Goal: Information Seeking & Learning: Compare options

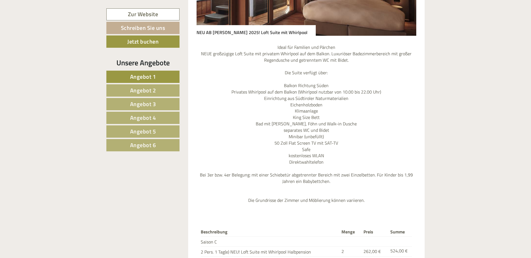
scroll to position [559, 0]
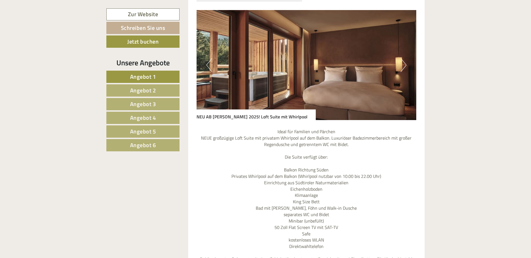
click at [148, 89] on span "Angebot 2" at bounding box center [143, 90] width 26 height 9
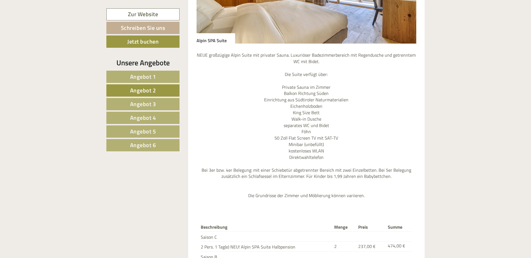
scroll to position [558, 0]
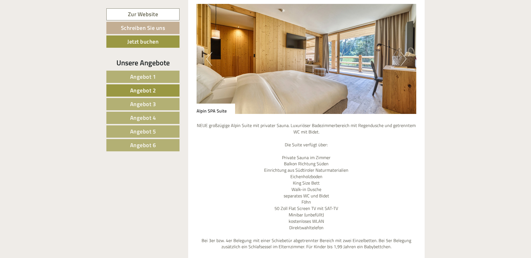
click at [151, 104] on span "Angebot 3" at bounding box center [143, 104] width 26 height 9
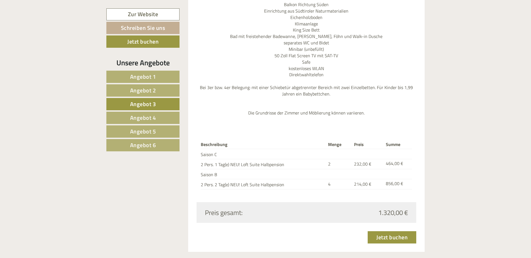
scroll to position [669, 0]
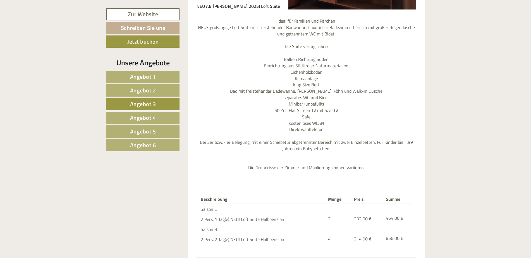
click at [149, 119] on span "Angebot 4" at bounding box center [143, 117] width 26 height 9
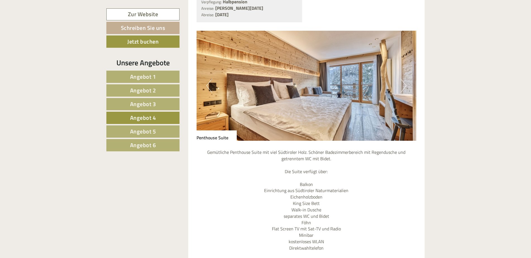
scroll to position [474, 0]
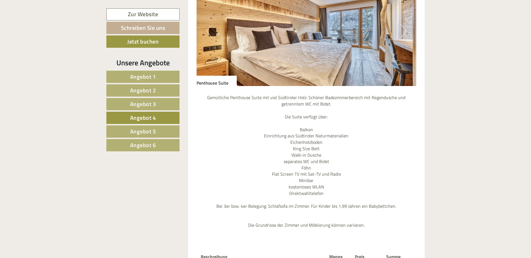
click at [154, 132] on span "Angebot 5" at bounding box center [143, 131] width 26 height 9
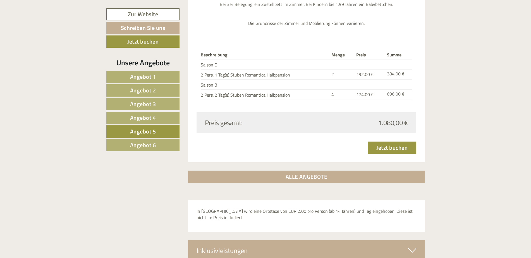
scroll to position [669, 0]
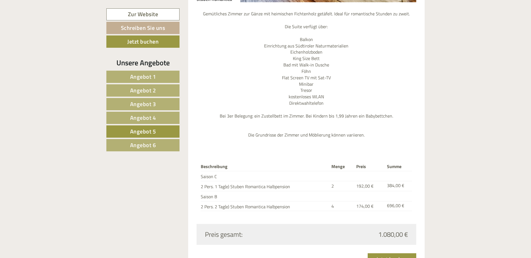
click at [153, 142] on span "Angebot 6" at bounding box center [143, 145] width 26 height 9
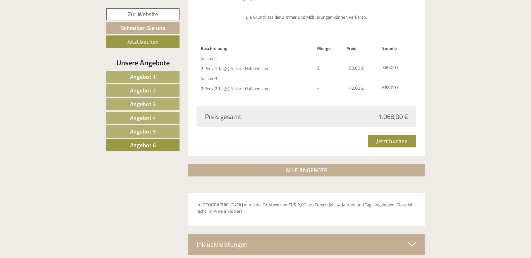
scroll to position [921, 0]
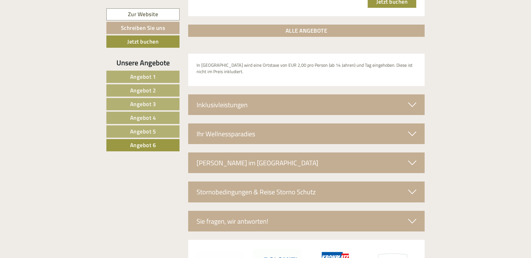
click at [413, 103] on icon at bounding box center [412, 104] width 8 height 9
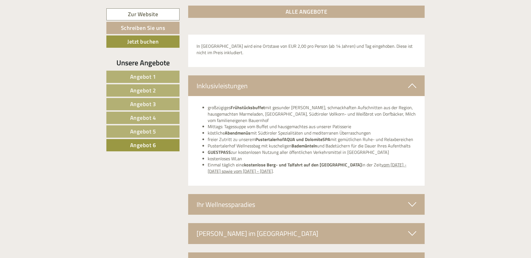
scroll to position [949, 0]
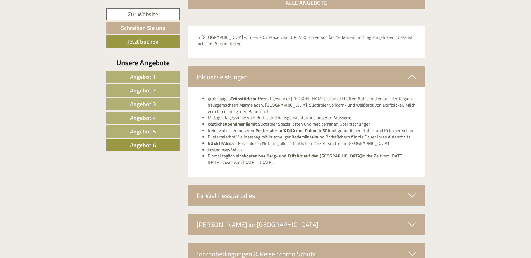
click at [410, 193] on icon at bounding box center [412, 195] width 8 height 9
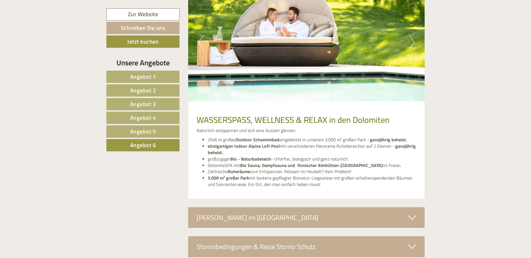
scroll to position [1172, 0]
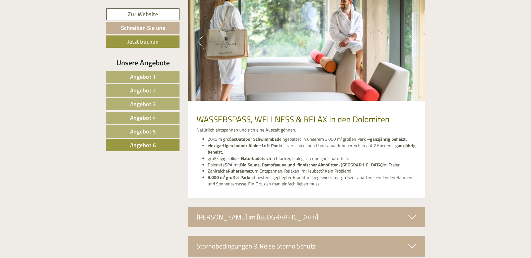
click at [411, 213] on icon at bounding box center [412, 216] width 8 height 9
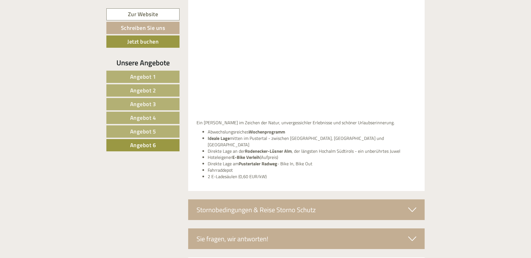
scroll to position [1424, 0]
click at [410, 205] on icon at bounding box center [412, 209] width 8 height 9
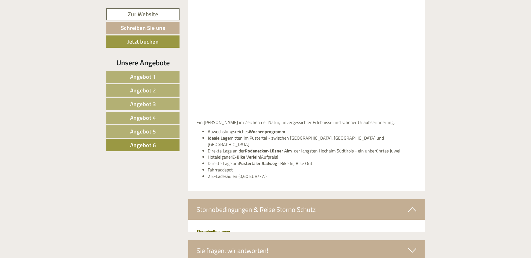
click at [410, 205] on icon at bounding box center [412, 209] width 8 height 9
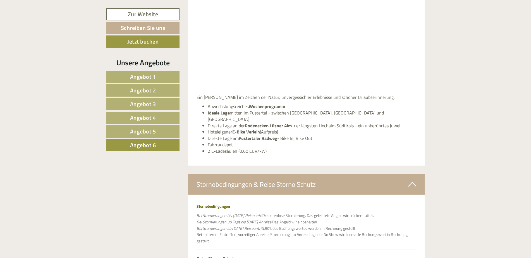
scroll to position [1479, 0]
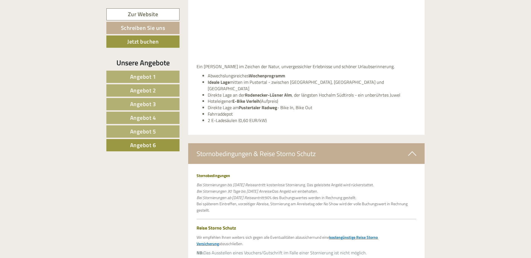
click at [413, 149] on icon at bounding box center [412, 153] width 8 height 9
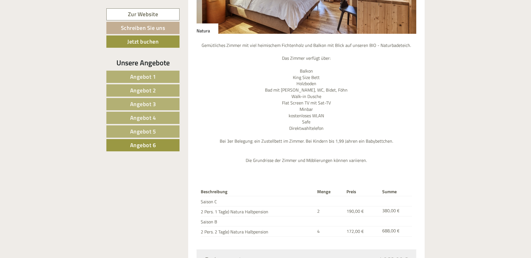
scroll to position [535, 0]
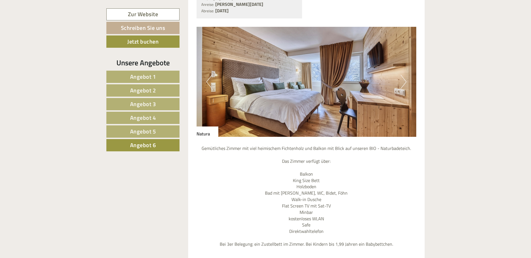
click at [149, 130] on span "Angebot 5" at bounding box center [143, 131] width 26 height 9
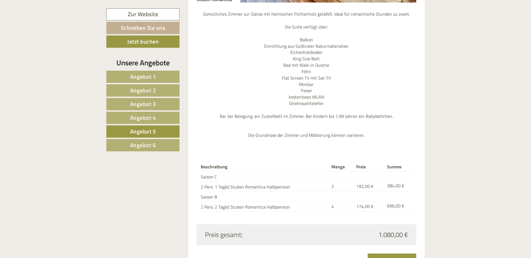
scroll to position [669, 0]
click at [150, 147] on span "Angebot 6" at bounding box center [143, 145] width 26 height 9
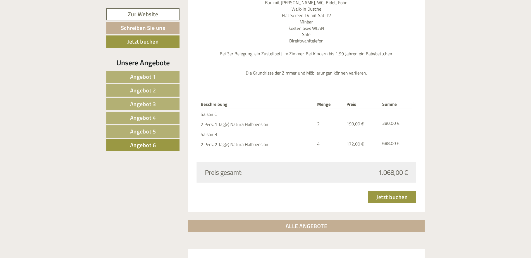
scroll to position [697, 0]
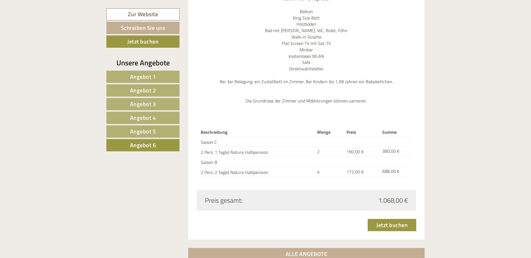
click at [144, 129] on span "Angebot 5" at bounding box center [143, 131] width 26 height 9
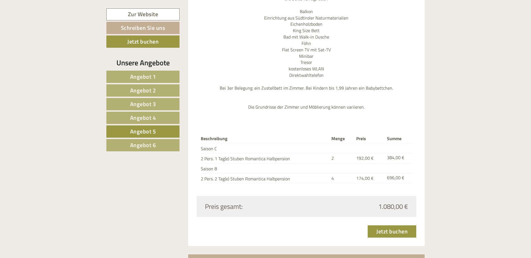
click at [144, 129] on span "Angebot 5" at bounding box center [143, 131] width 26 height 9
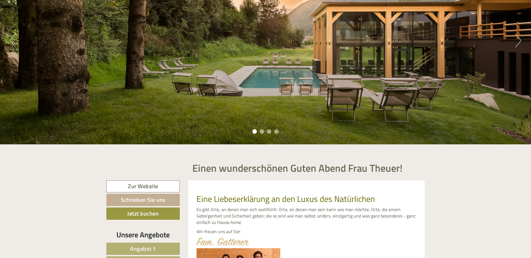
scroll to position [28, 0]
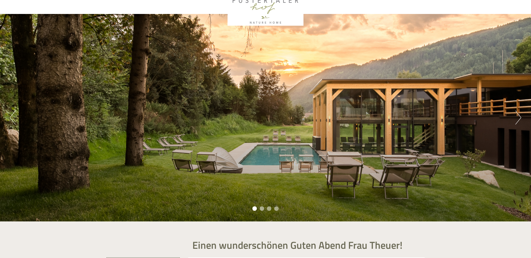
click at [520, 116] on button "Next" at bounding box center [519, 118] width 6 height 14
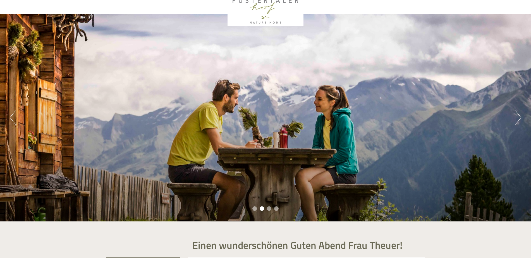
click at [518, 115] on button "Next" at bounding box center [519, 118] width 6 height 14
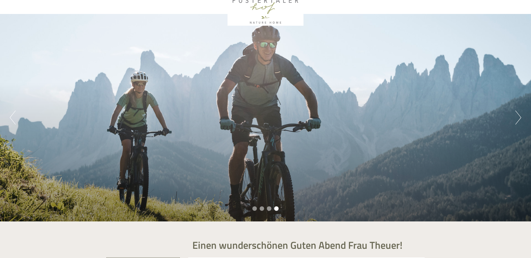
click at [523, 116] on div "Previous Next 1 2 3 4" at bounding box center [265, 118] width 531 height 208
click at [520, 116] on button "Next" at bounding box center [519, 118] width 6 height 14
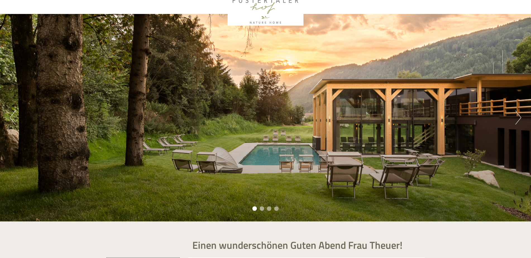
click at [520, 116] on button "Next" at bounding box center [519, 118] width 6 height 14
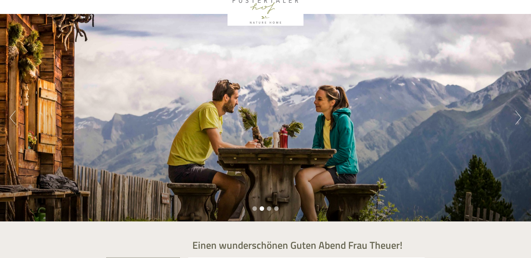
click at [520, 116] on button "Next" at bounding box center [519, 118] width 6 height 14
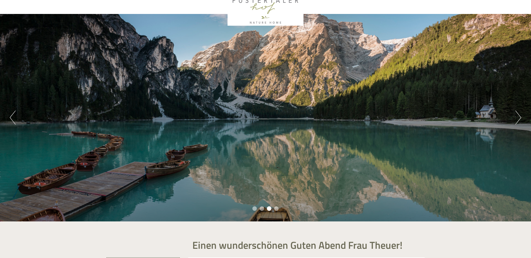
click at [520, 116] on button "Next" at bounding box center [519, 118] width 6 height 14
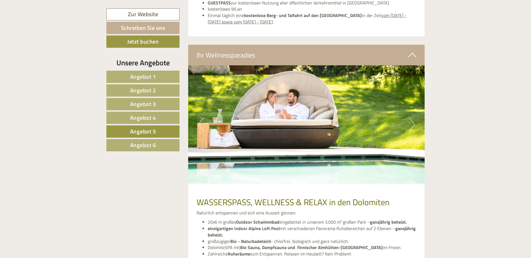
scroll to position [1145, 0]
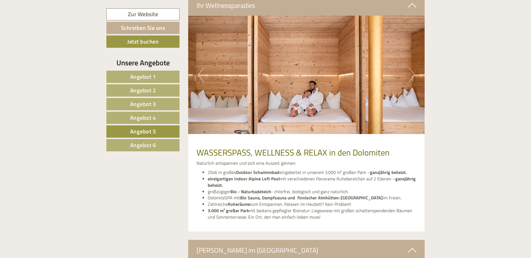
click at [413, 73] on button "Next" at bounding box center [412, 75] width 6 height 14
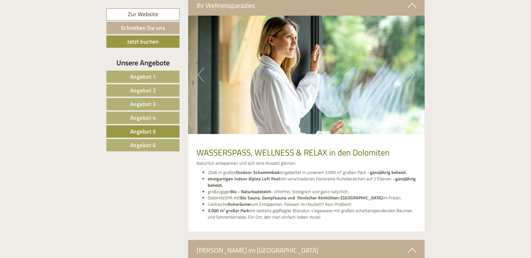
click at [413, 72] on button "Next" at bounding box center [412, 75] width 6 height 14
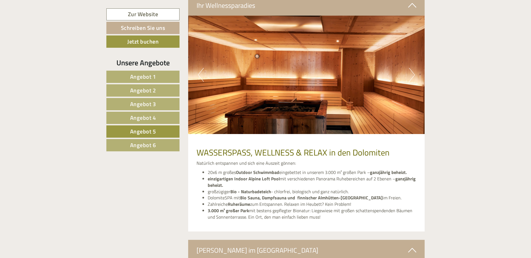
click at [415, 71] on button "Next" at bounding box center [412, 75] width 6 height 14
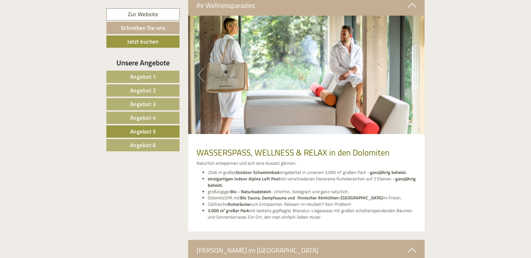
click at [415, 70] on button "Next" at bounding box center [412, 75] width 6 height 14
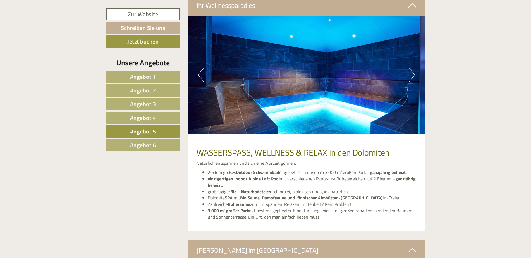
click at [416, 69] on img at bounding box center [306, 75] width 237 height 118
click at [412, 73] on button "Next" at bounding box center [412, 75] width 6 height 14
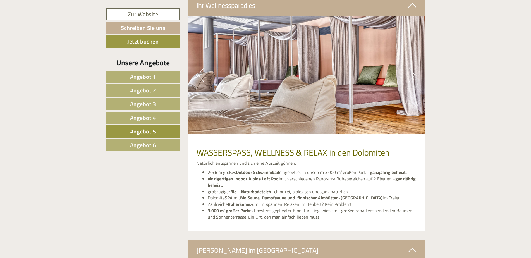
click at [412, 73] on button "Next" at bounding box center [412, 75] width 6 height 14
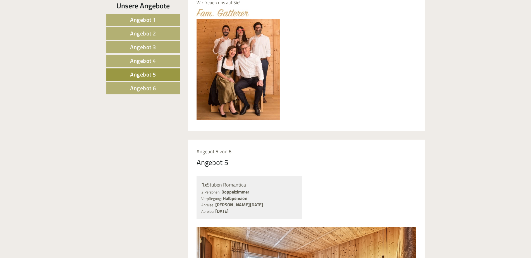
scroll to position [206, 0]
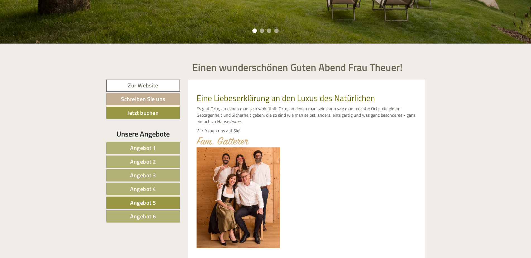
click at [144, 150] on span "Angebot 1" at bounding box center [143, 148] width 26 height 9
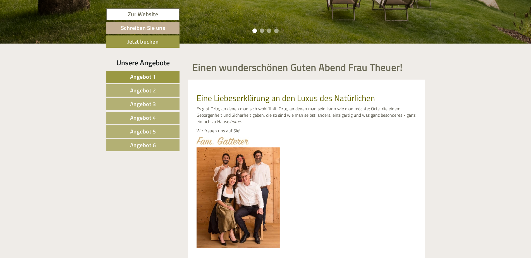
click at [144, 150] on link "Angebot 6" at bounding box center [142, 145] width 73 height 12
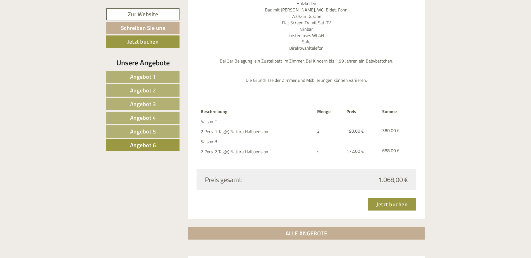
scroll to position [725, 0]
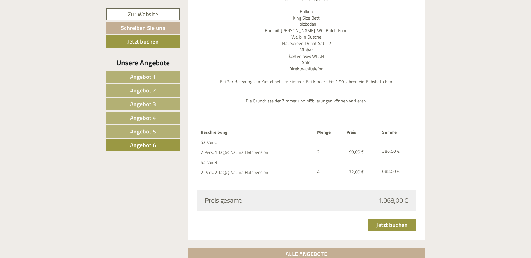
click at [156, 76] on span "Angebot 1" at bounding box center [143, 76] width 26 height 9
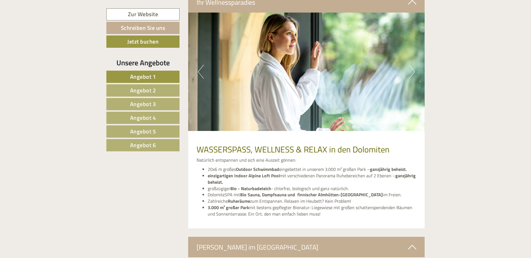
scroll to position [1116, 0]
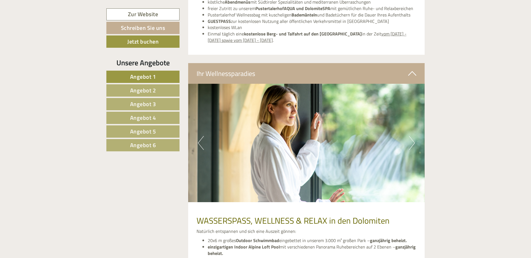
click at [157, 91] on link "Angebot 2" at bounding box center [142, 90] width 73 height 12
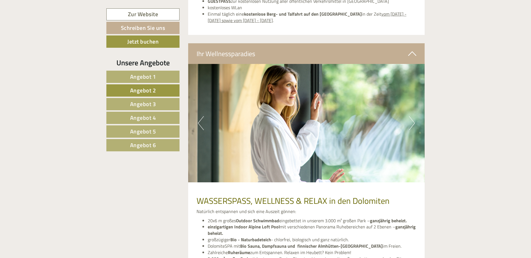
scroll to position [474, 0]
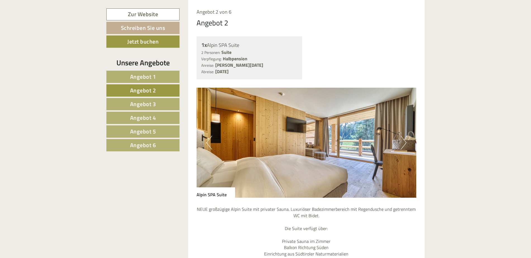
click at [157, 91] on link "Angebot 2" at bounding box center [142, 90] width 73 height 12
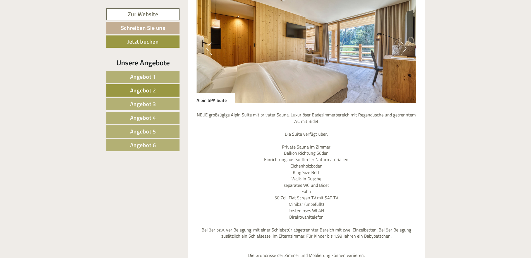
scroll to position [641, 0]
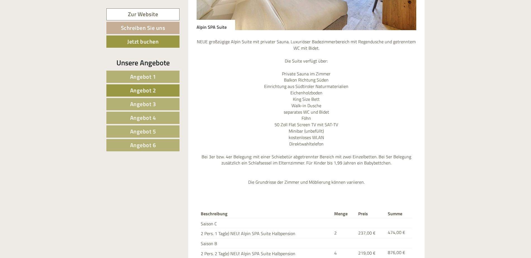
click at [140, 104] on span "Angebot 3" at bounding box center [143, 104] width 26 height 9
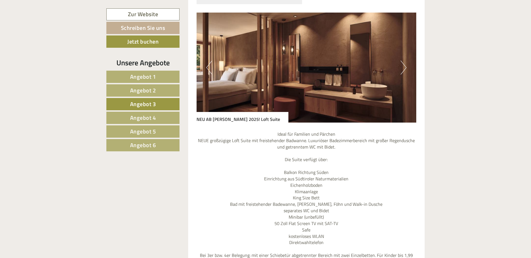
scroll to position [558, 0]
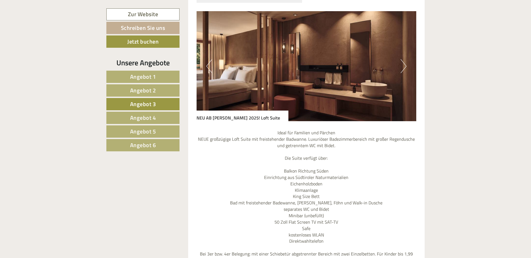
click at [403, 59] on button "Next" at bounding box center [404, 66] width 6 height 14
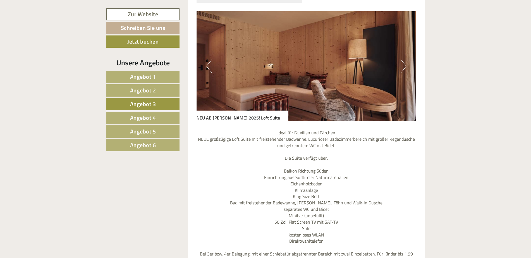
click at [407, 56] on img at bounding box center [307, 66] width 220 height 110
click at [406, 59] on button "Next" at bounding box center [404, 66] width 6 height 14
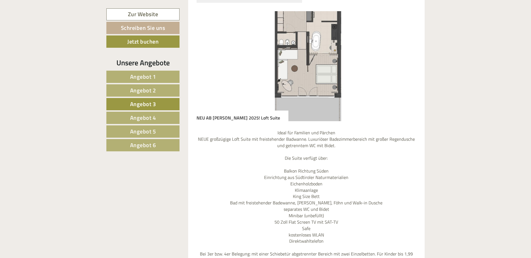
click at [405, 59] on button "Next" at bounding box center [404, 66] width 6 height 14
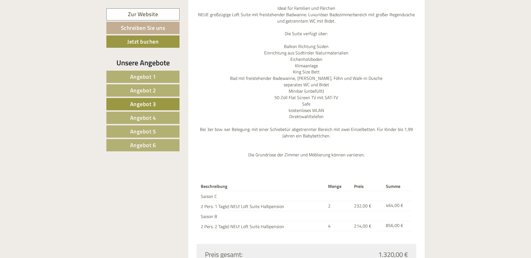
scroll to position [697, 0]
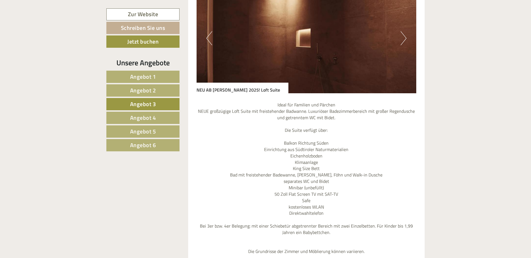
click at [152, 122] on link "Angebot 4" at bounding box center [142, 118] width 73 height 12
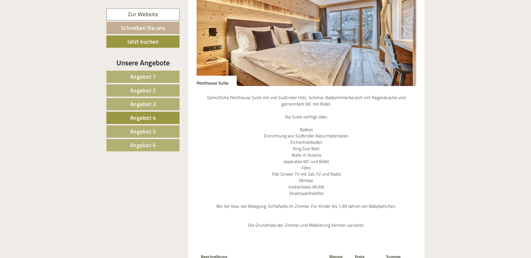
click at [152, 122] on link "Angebot 4" at bounding box center [142, 118] width 73 height 12
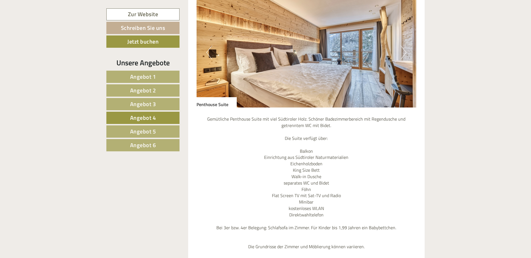
scroll to position [613, 0]
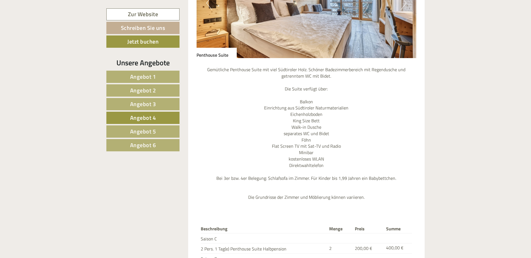
click at [146, 126] on link "Angebot 5" at bounding box center [142, 131] width 73 height 12
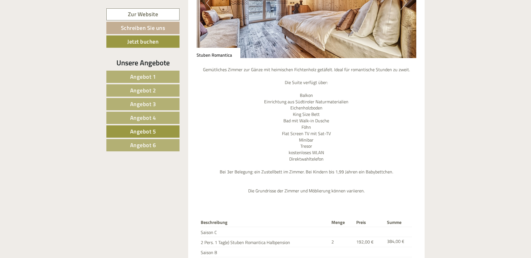
click at [138, 140] on link "Angebot 6" at bounding box center [142, 145] width 73 height 12
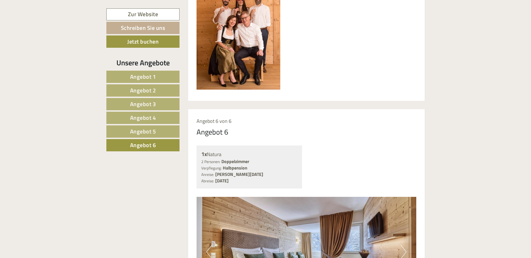
scroll to position [278, 0]
